Goal: Navigation & Orientation: Find specific page/section

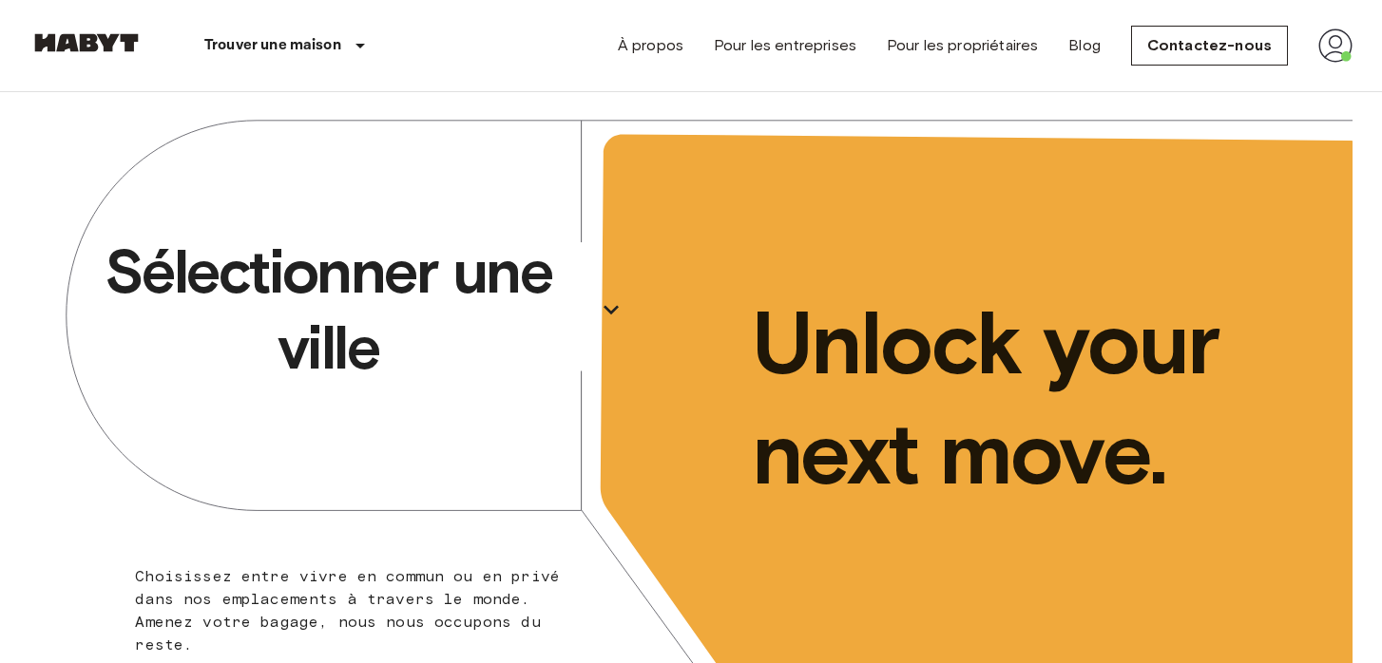
click at [604, 308] on icon "button" at bounding box center [611, 310] width 30 height 30
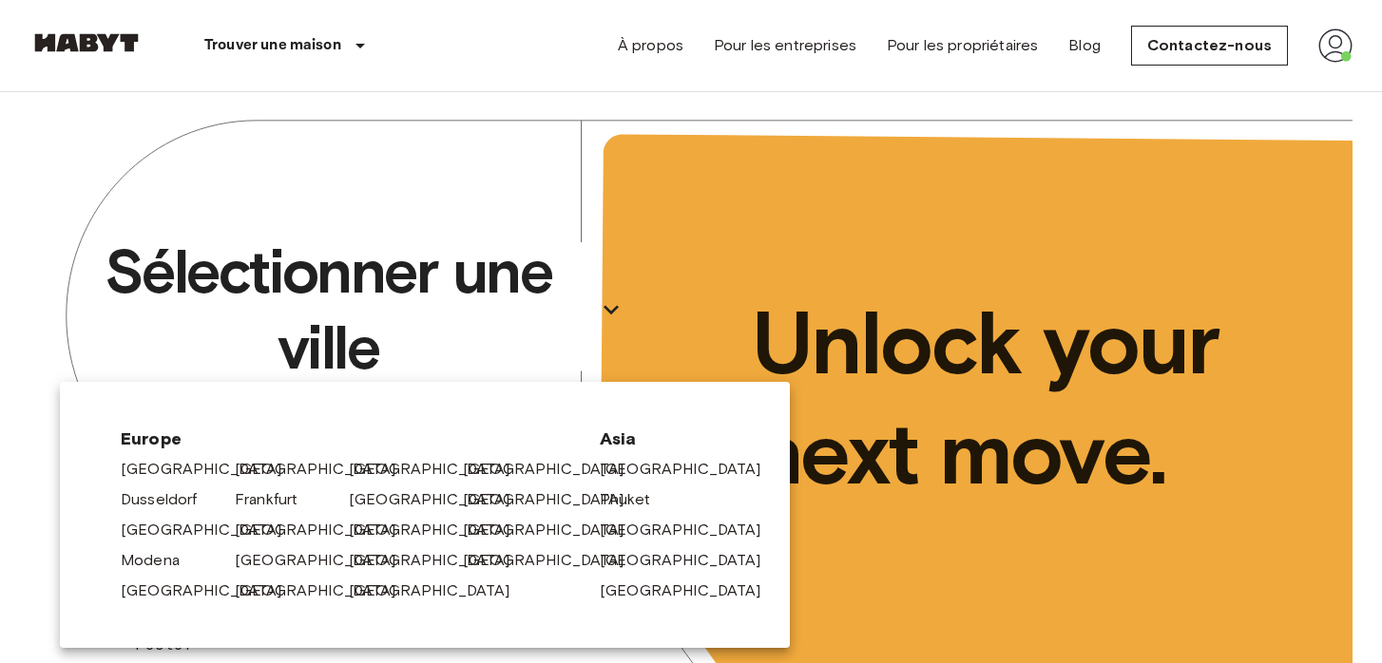
click at [365, 573] on div "[GEOGRAPHIC_DATA]" at bounding box center [398, 587] width 114 height 30
click at [365, 565] on link "[GEOGRAPHIC_DATA]" at bounding box center [443, 560] width 181 height 23
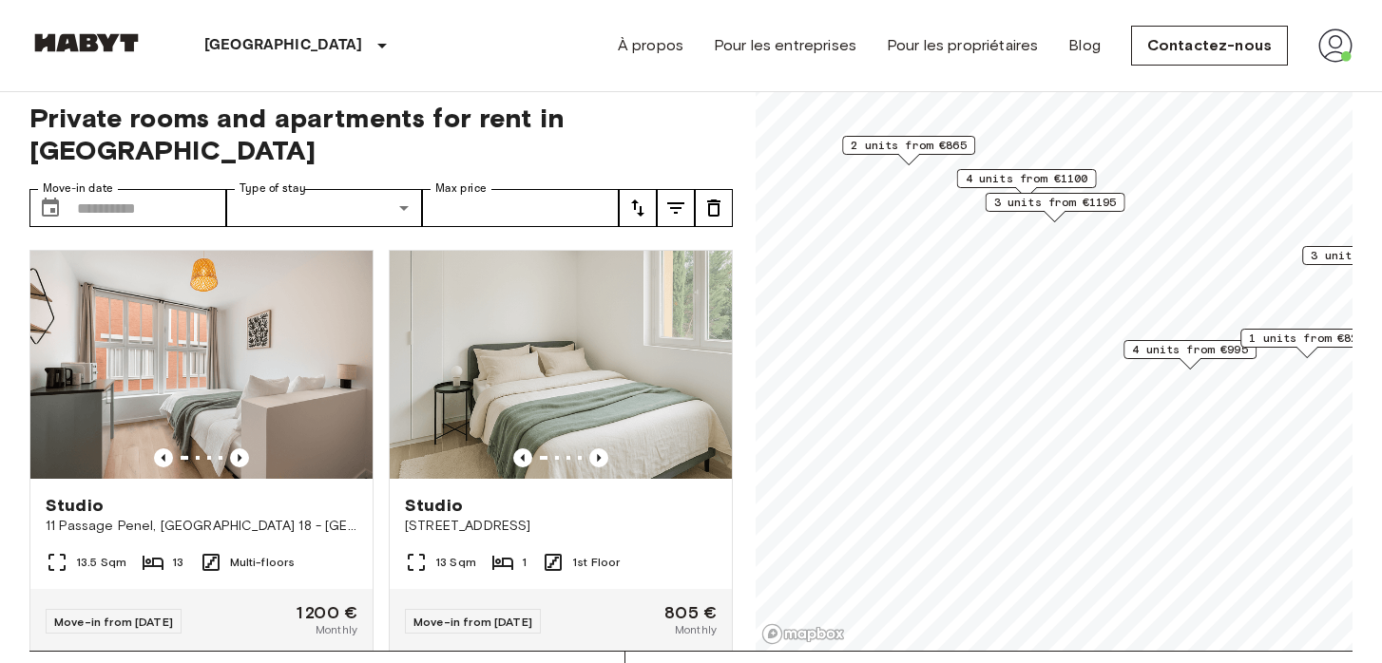
scroll to position [20, 0]
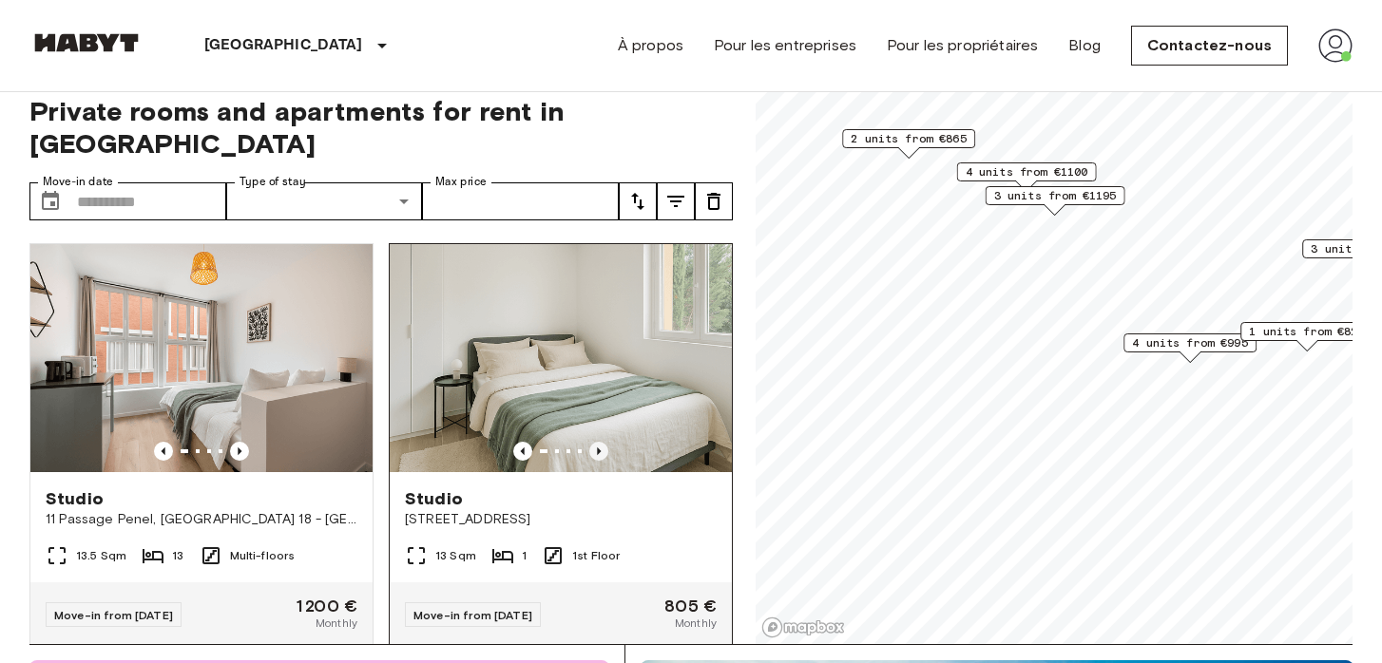
click at [602, 442] on icon "Previous image" at bounding box center [598, 451] width 19 height 19
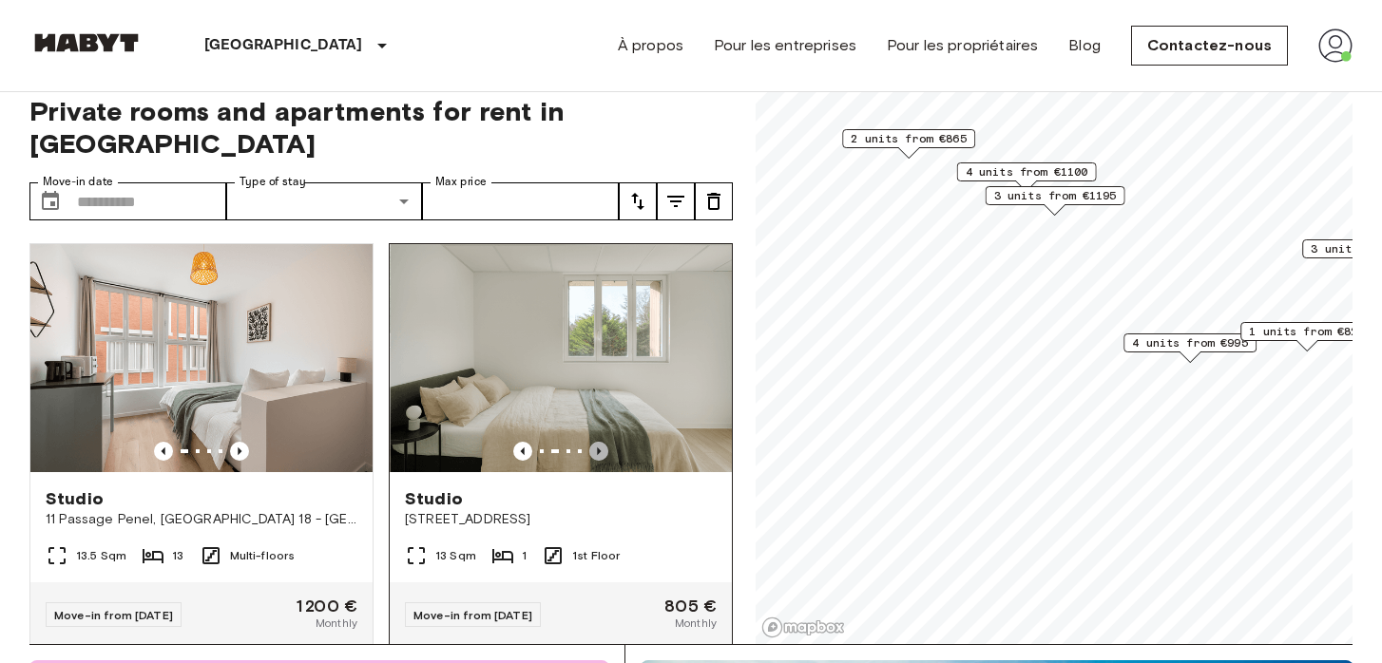
click at [602, 442] on icon "Previous image" at bounding box center [598, 451] width 19 height 19
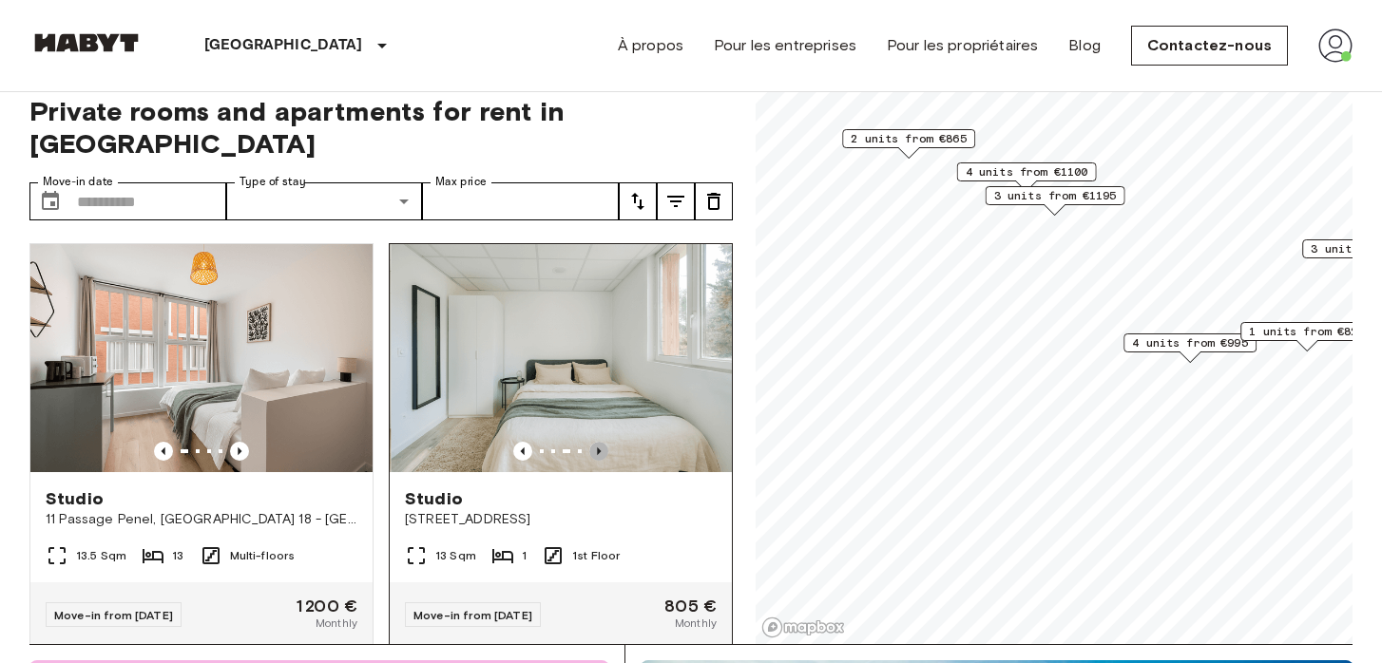
click at [602, 442] on icon "Previous image" at bounding box center [598, 451] width 19 height 19
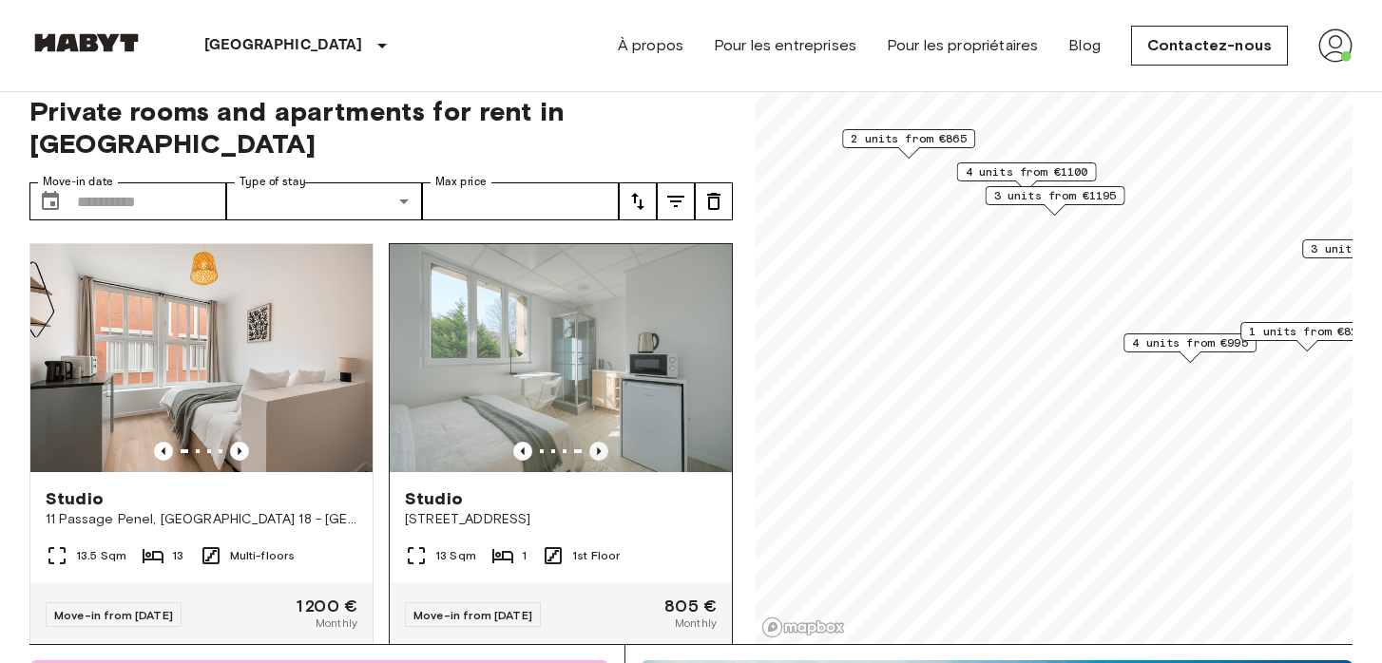
click at [602, 442] on icon "Previous image" at bounding box center [598, 451] width 19 height 19
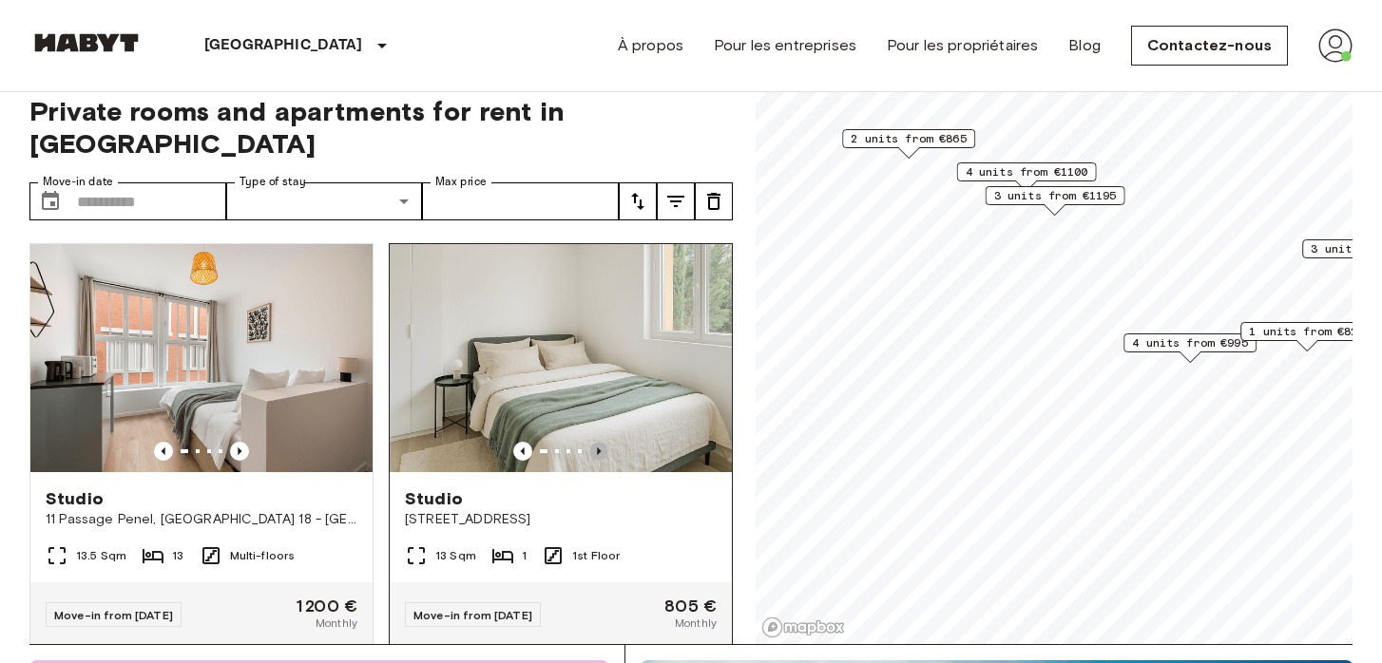
click at [602, 442] on icon "Previous image" at bounding box center [598, 451] width 19 height 19
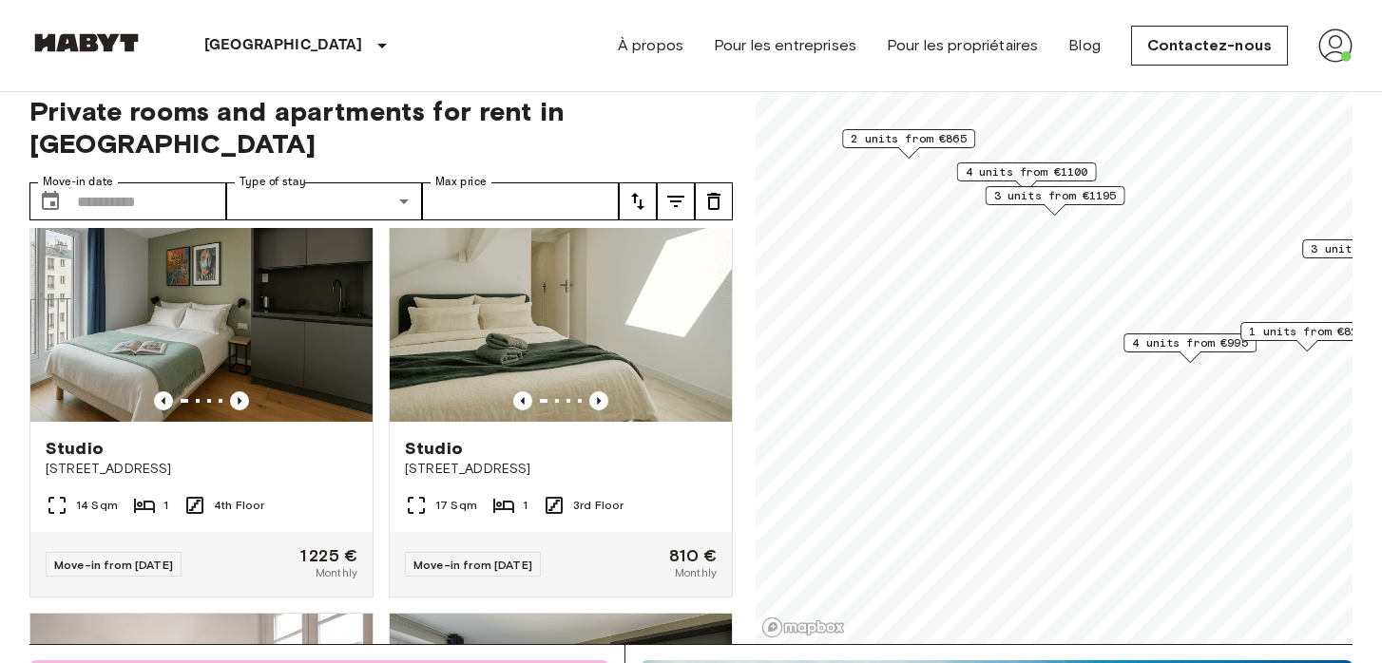
scroll to position [1694, 0]
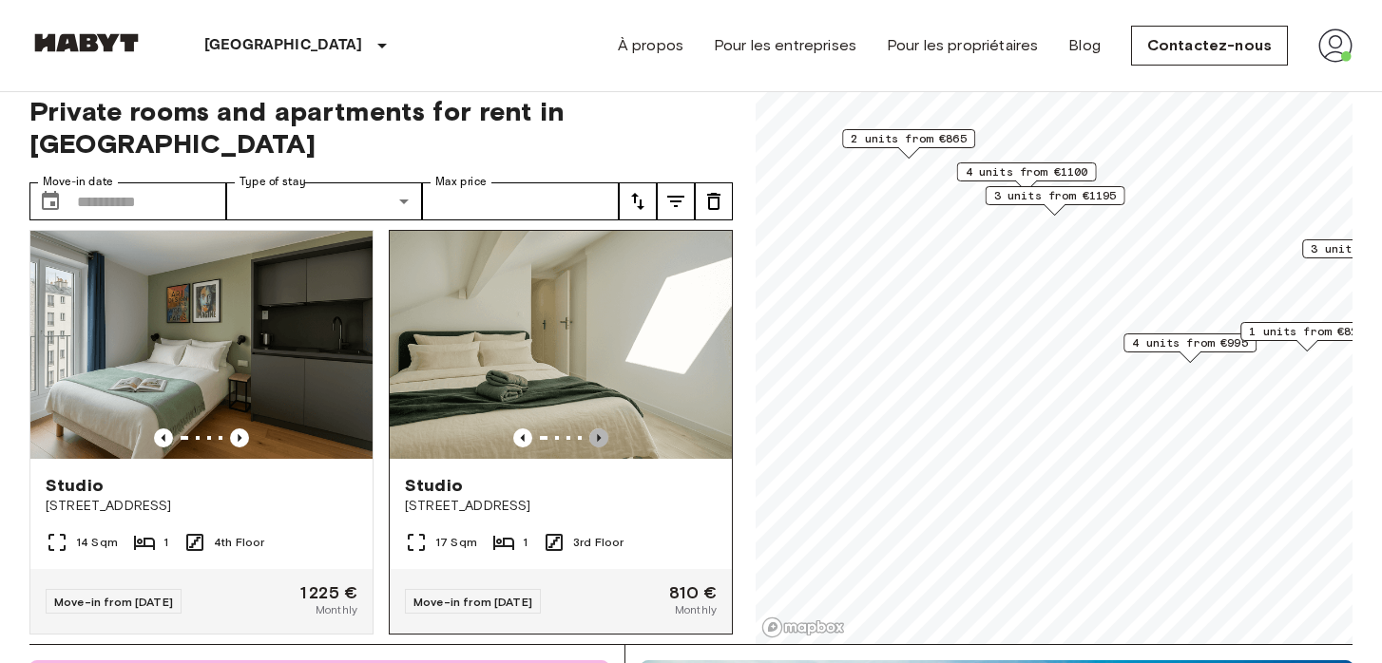
click at [603, 429] on icon "Previous image" at bounding box center [598, 438] width 19 height 19
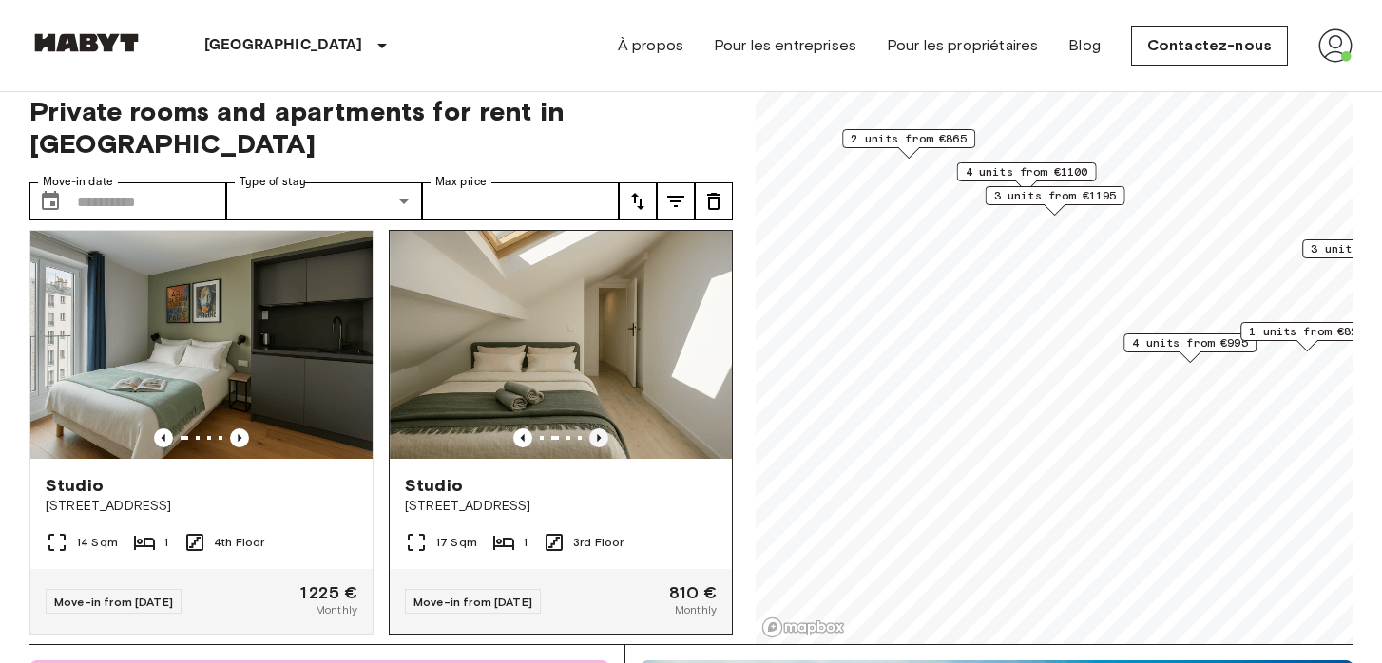
click at [603, 429] on icon "Previous image" at bounding box center [598, 438] width 19 height 19
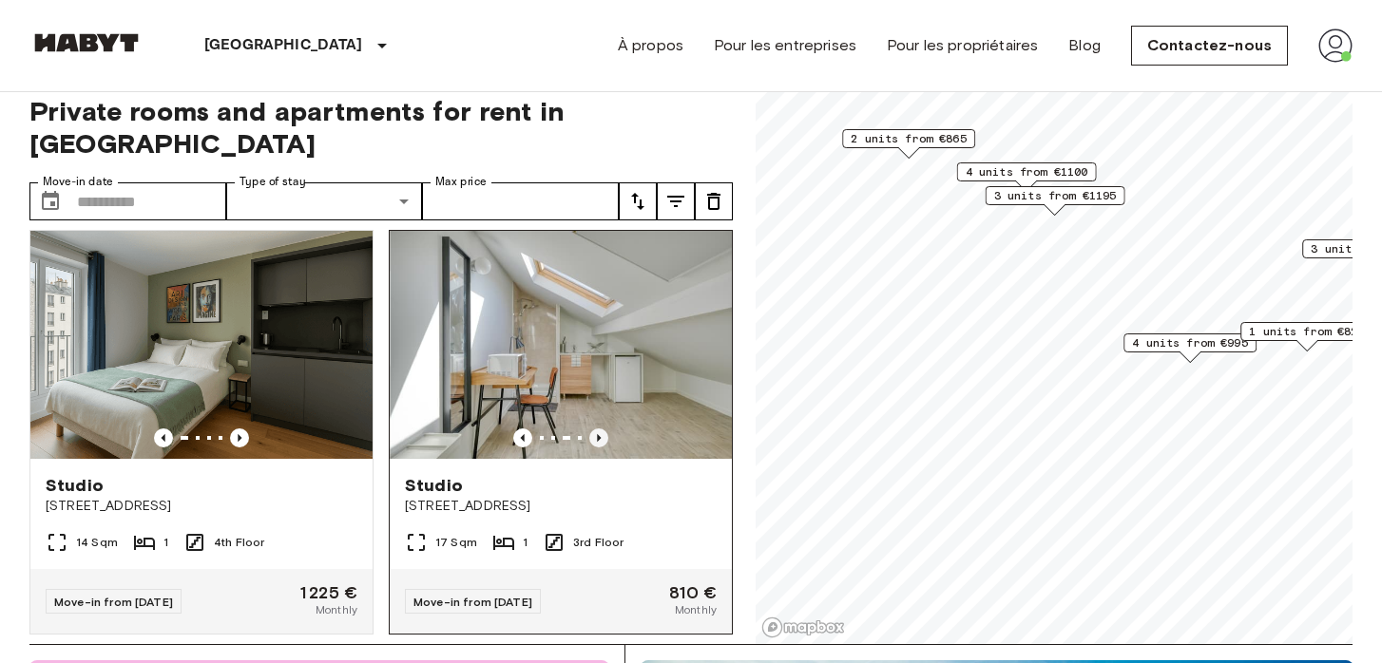
click at [603, 429] on icon "Previous image" at bounding box center [598, 438] width 19 height 19
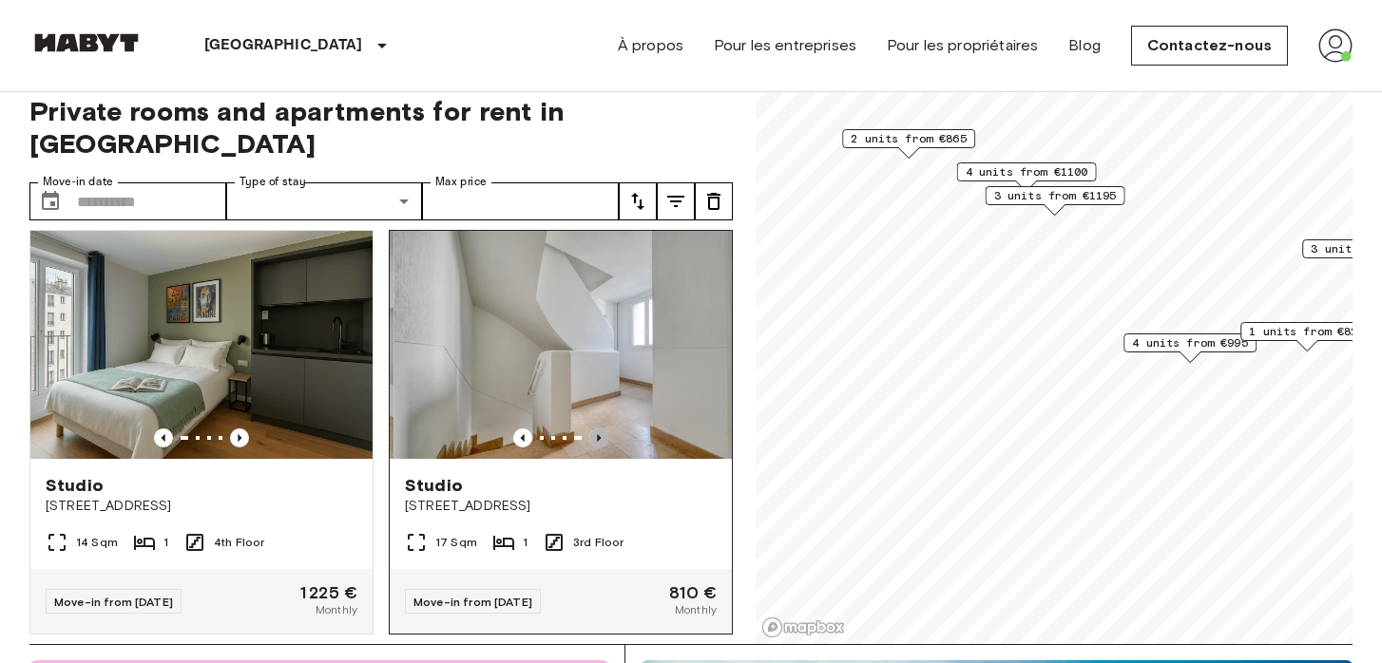
click at [603, 429] on icon "Previous image" at bounding box center [598, 438] width 19 height 19
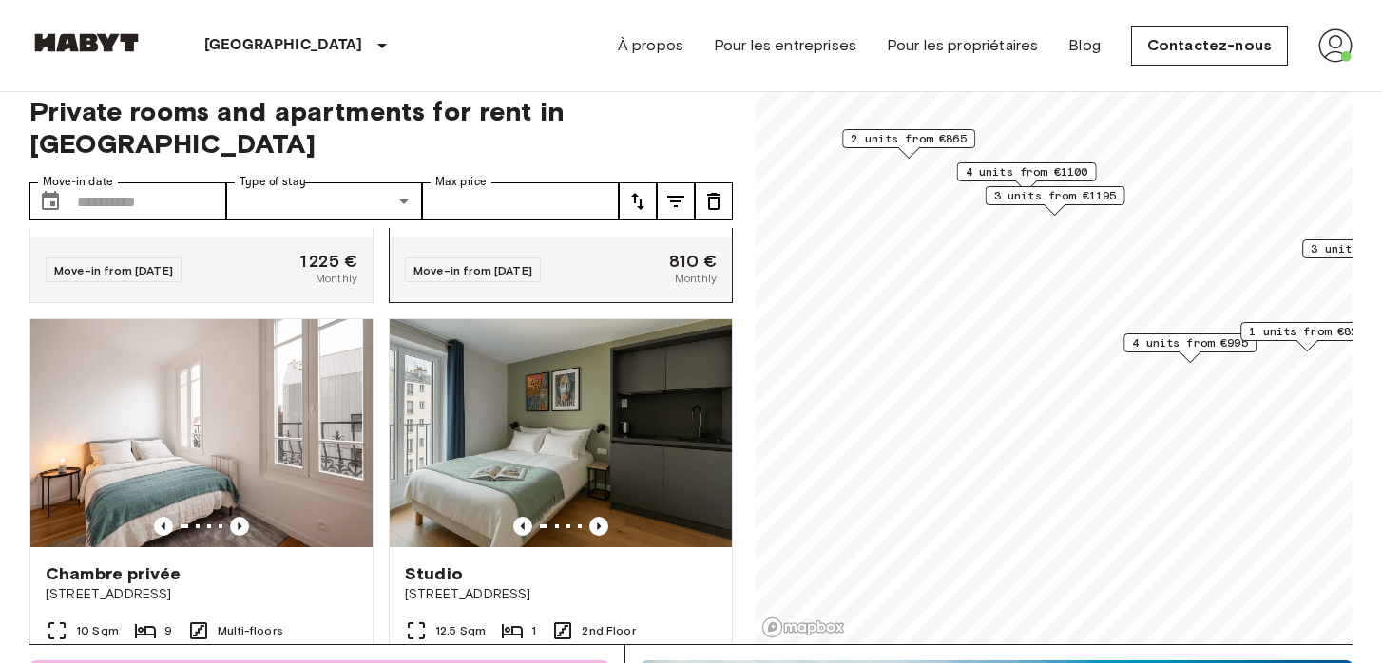
scroll to position [2026, 0]
click at [243, 516] on icon "Previous image" at bounding box center [239, 525] width 19 height 19
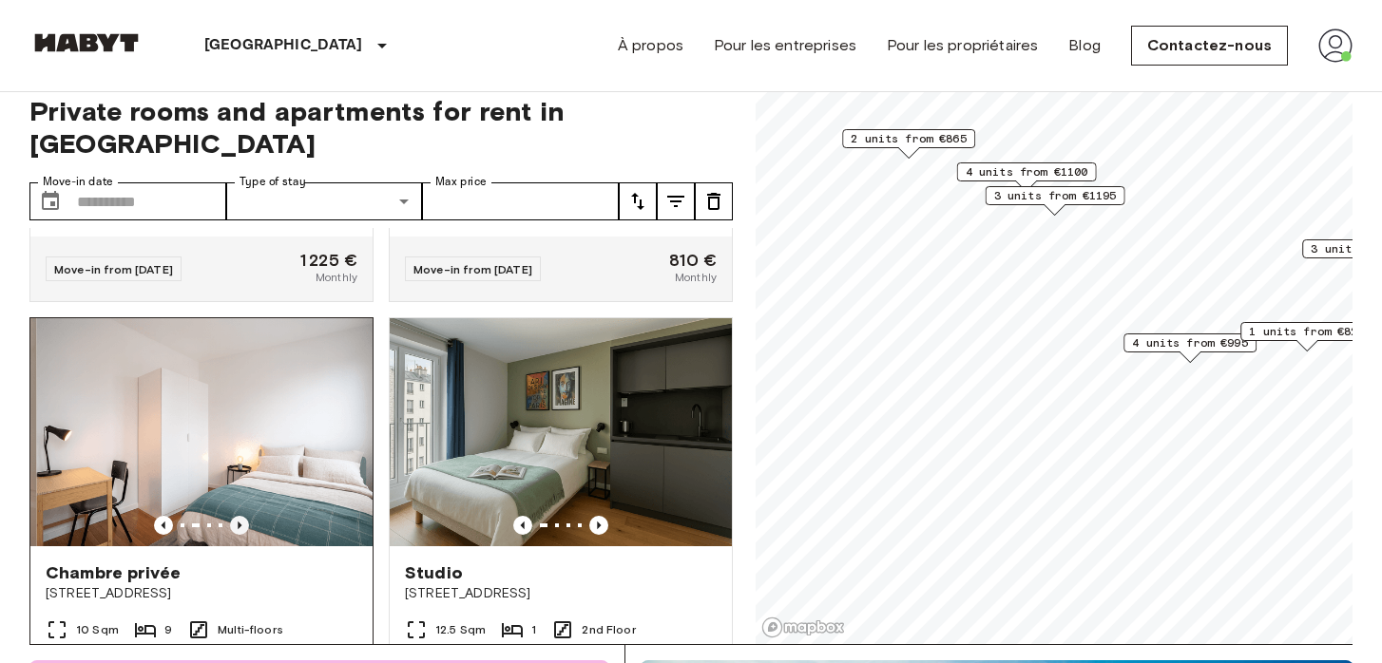
click at [243, 516] on icon "Previous image" at bounding box center [239, 525] width 19 height 19
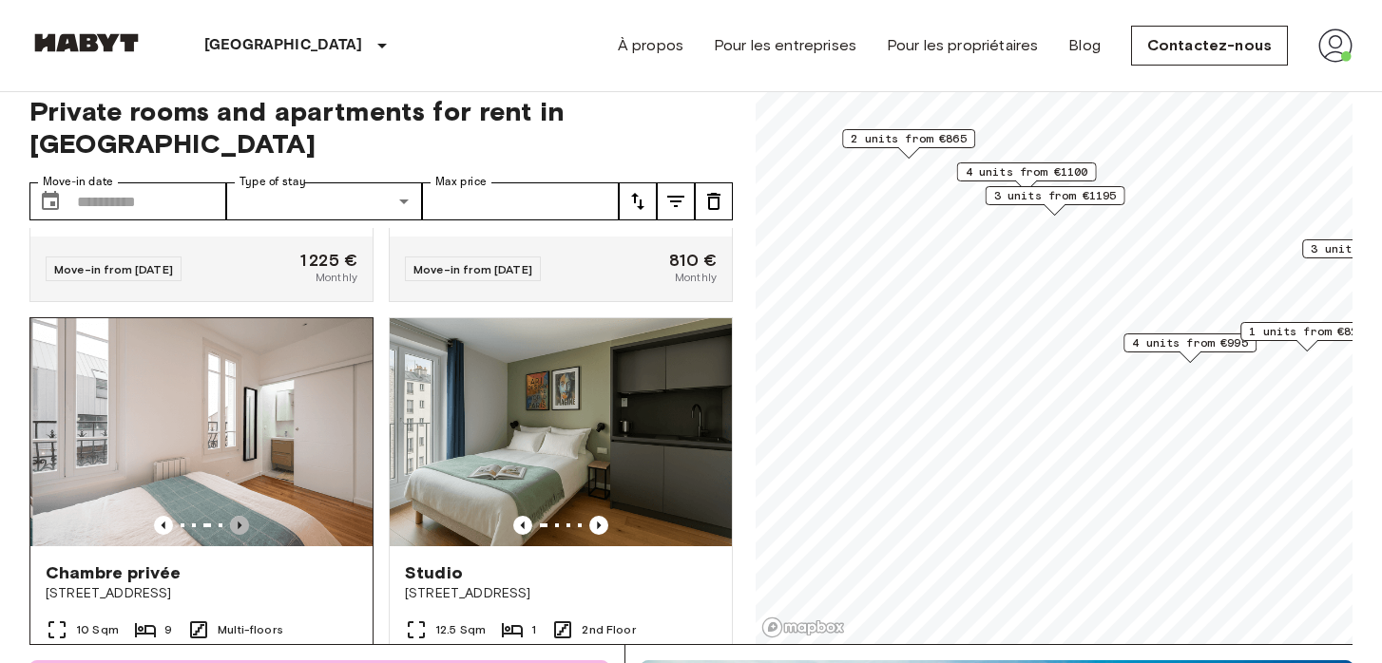
click at [243, 516] on icon "Previous image" at bounding box center [239, 525] width 19 height 19
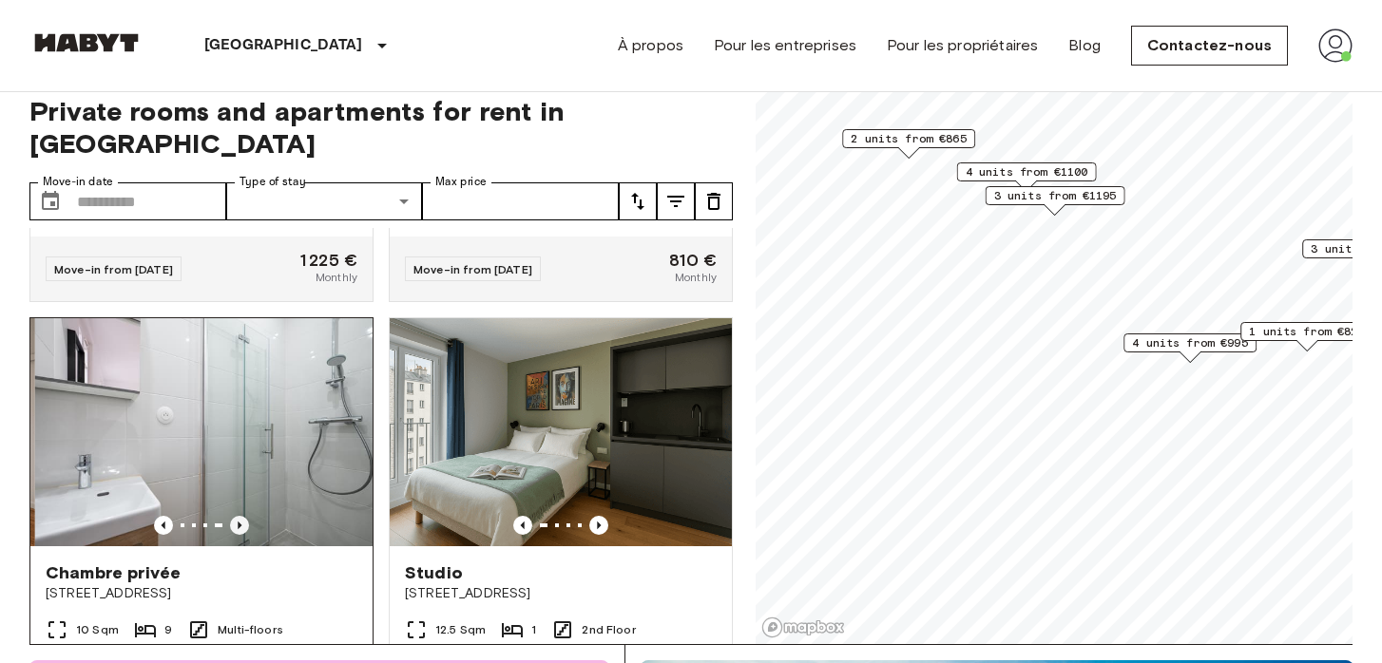
click at [243, 516] on icon "Previous image" at bounding box center [239, 525] width 19 height 19
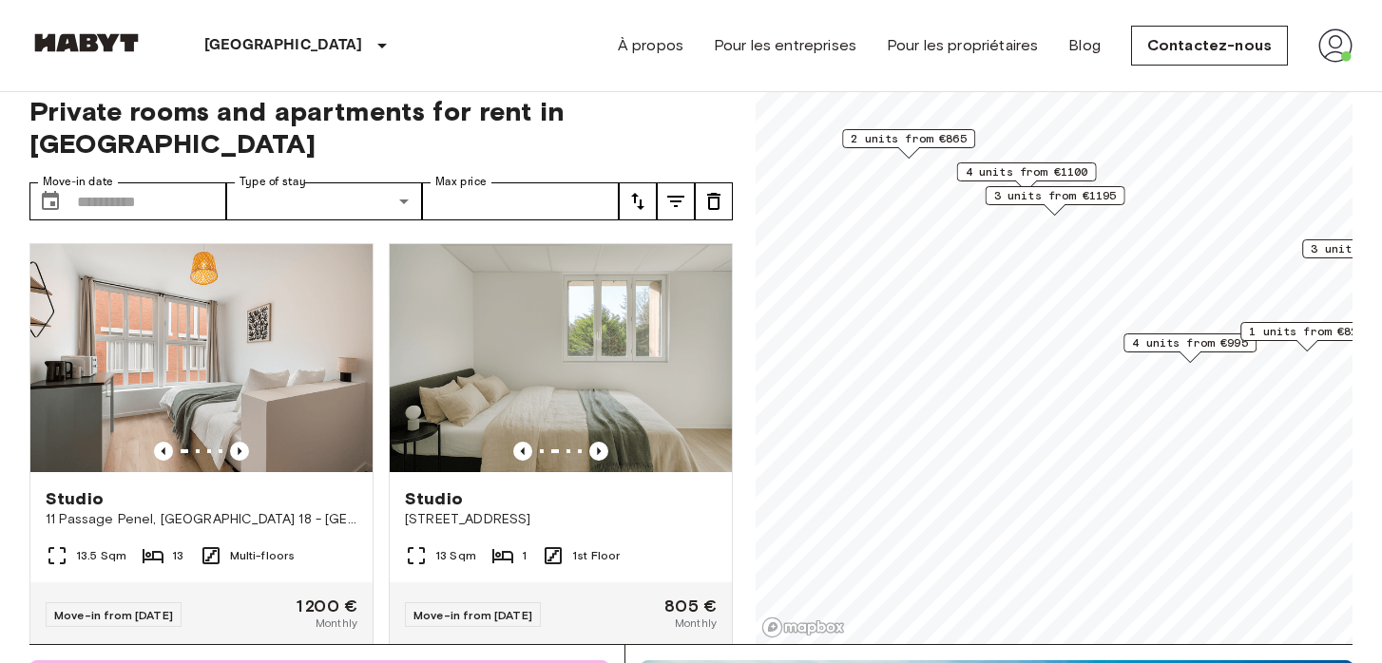
scroll to position [0, 0]
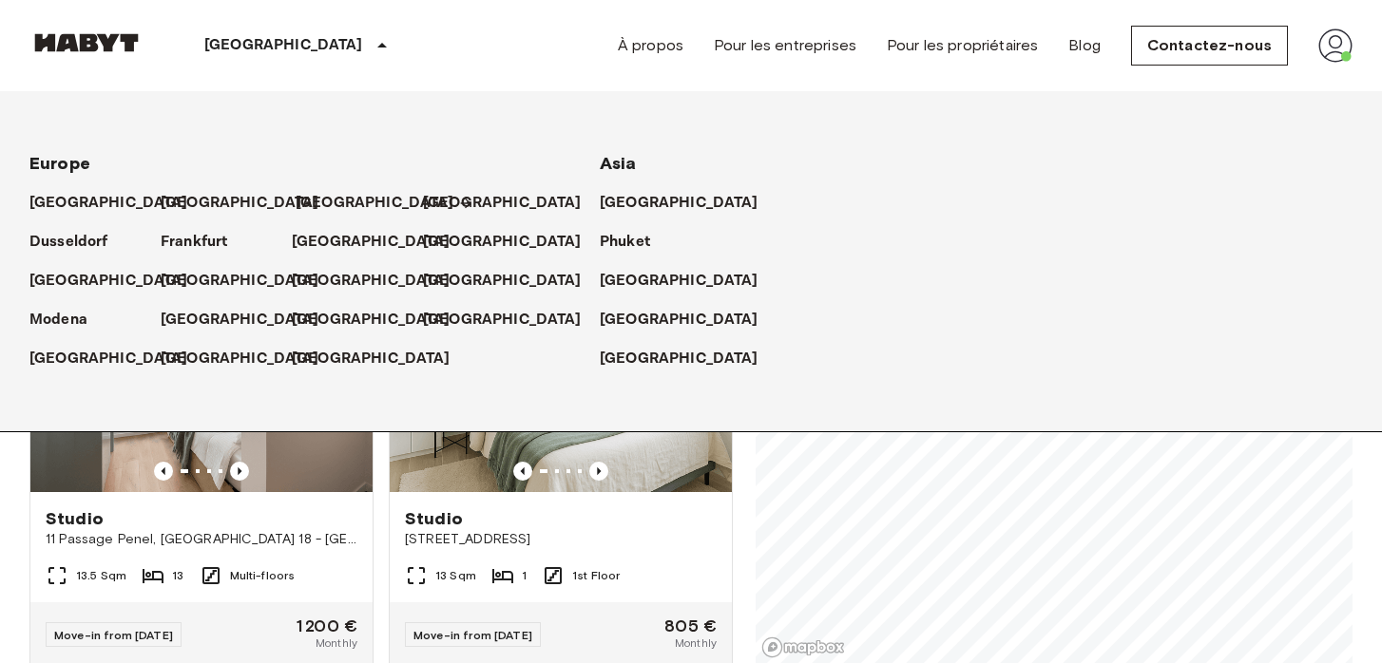
click at [318, 200] on p "[GEOGRAPHIC_DATA]" at bounding box center [375, 203] width 159 height 23
